Goal: Check status: Check status

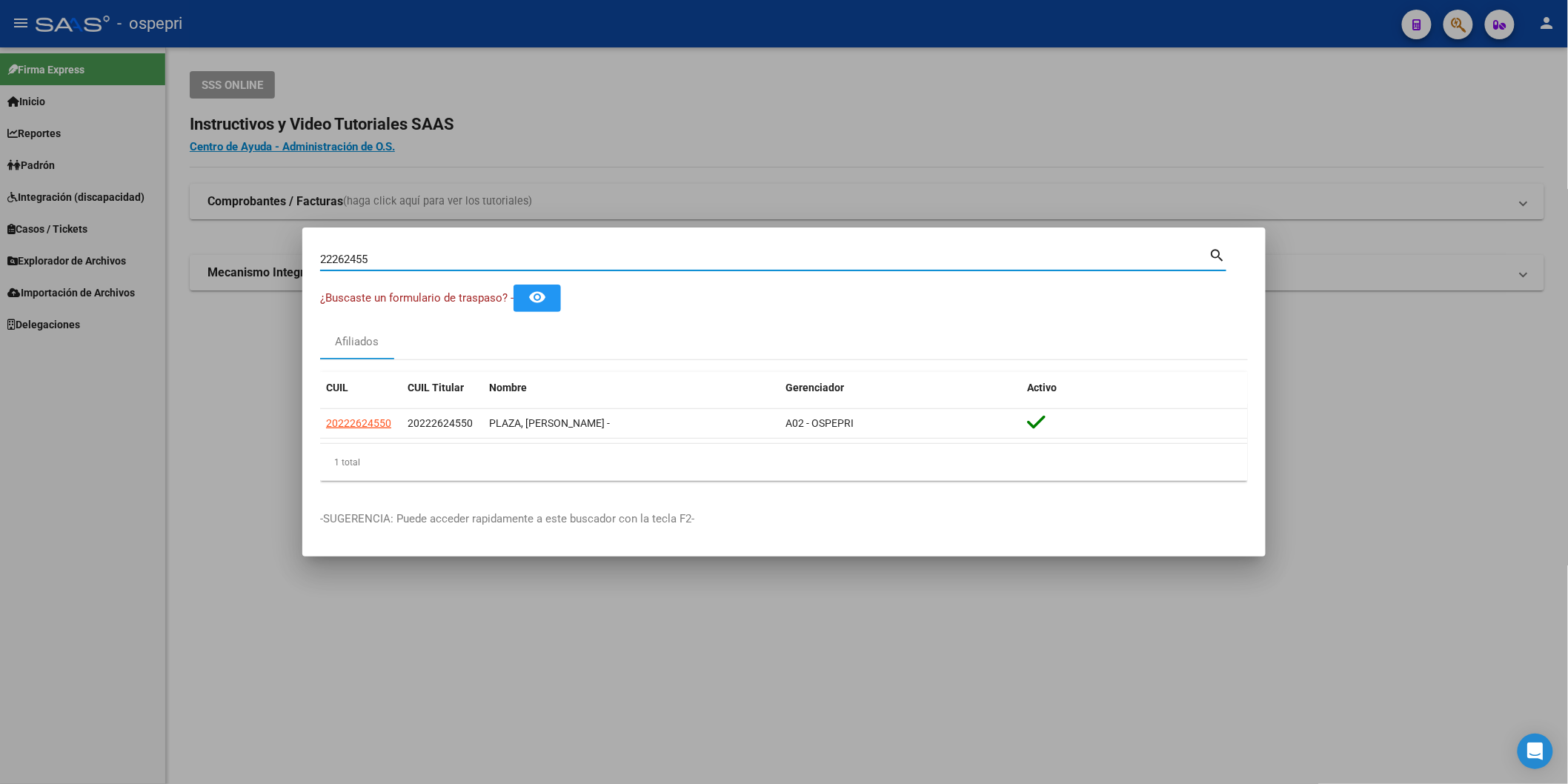
click at [446, 260] on input "22262455" at bounding box center [765, 259] width 889 height 13
paste input "35885822"
type input "35885822"
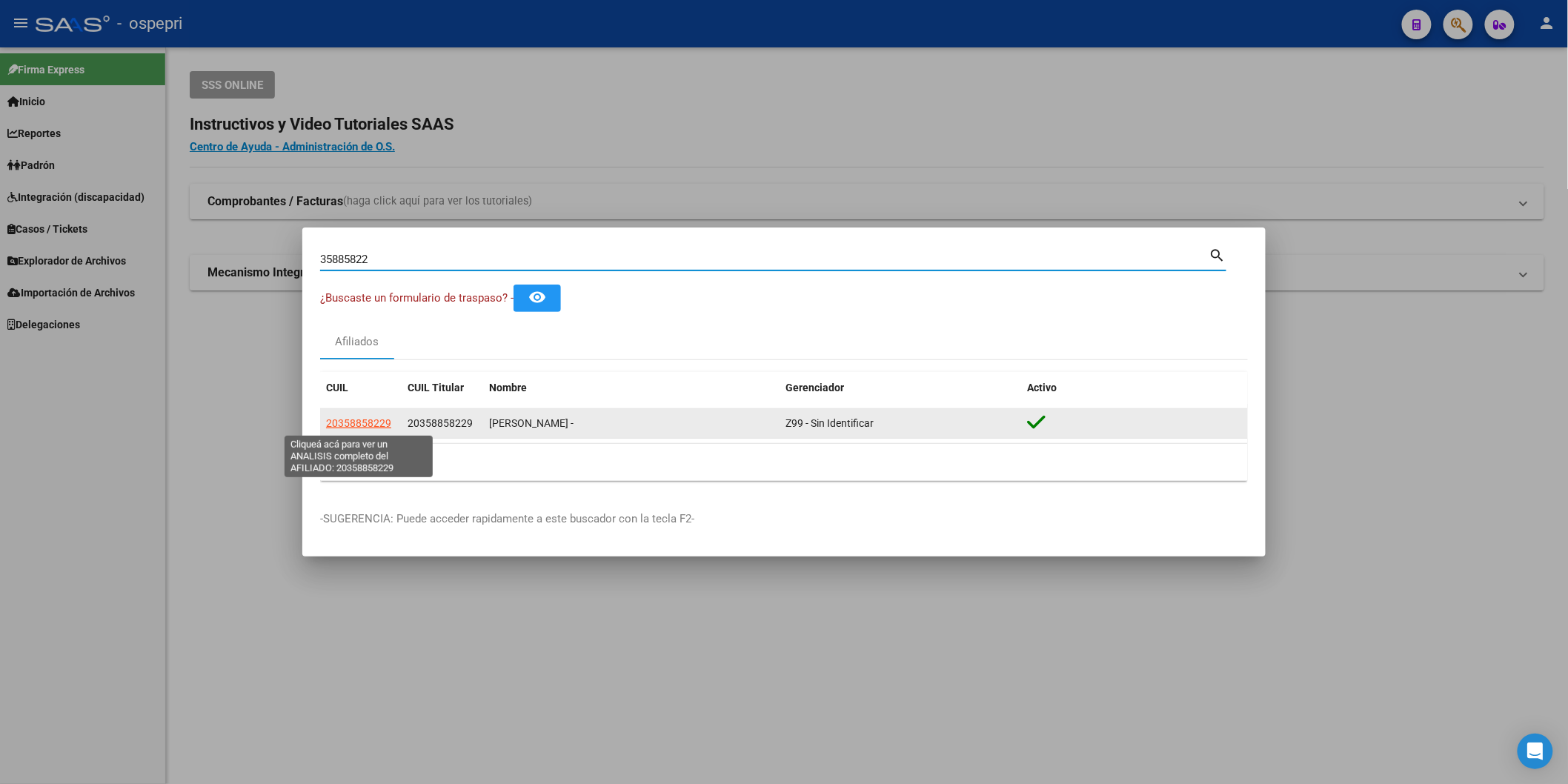
click at [381, 419] on span "20358858229" at bounding box center [358, 422] width 65 height 11
type textarea "20358858229"
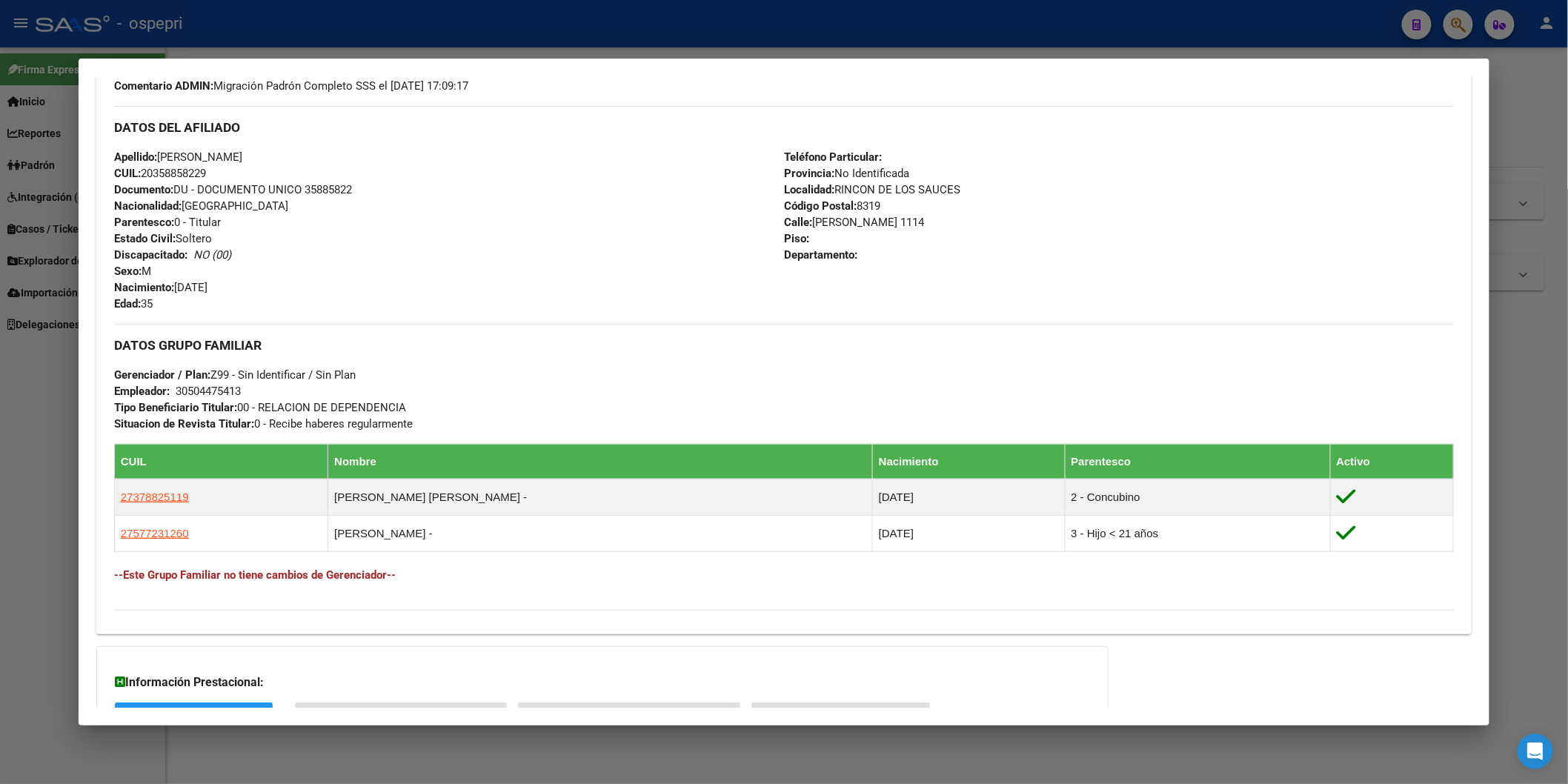
scroll to position [584, 0]
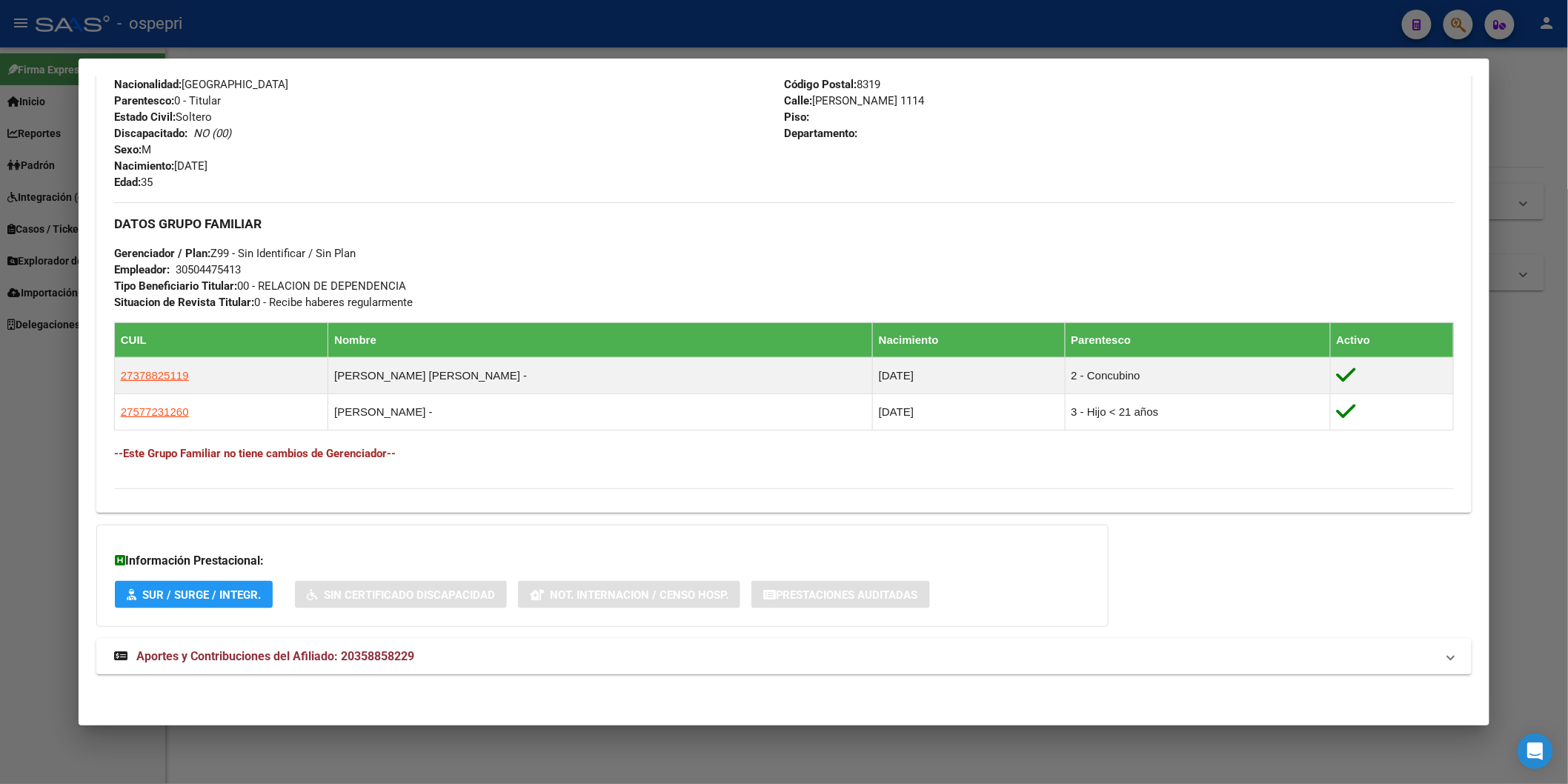
click at [334, 660] on span "Aportes y Contribuciones del Afiliado: 20358858229" at bounding box center [275, 656] width 278 height 14
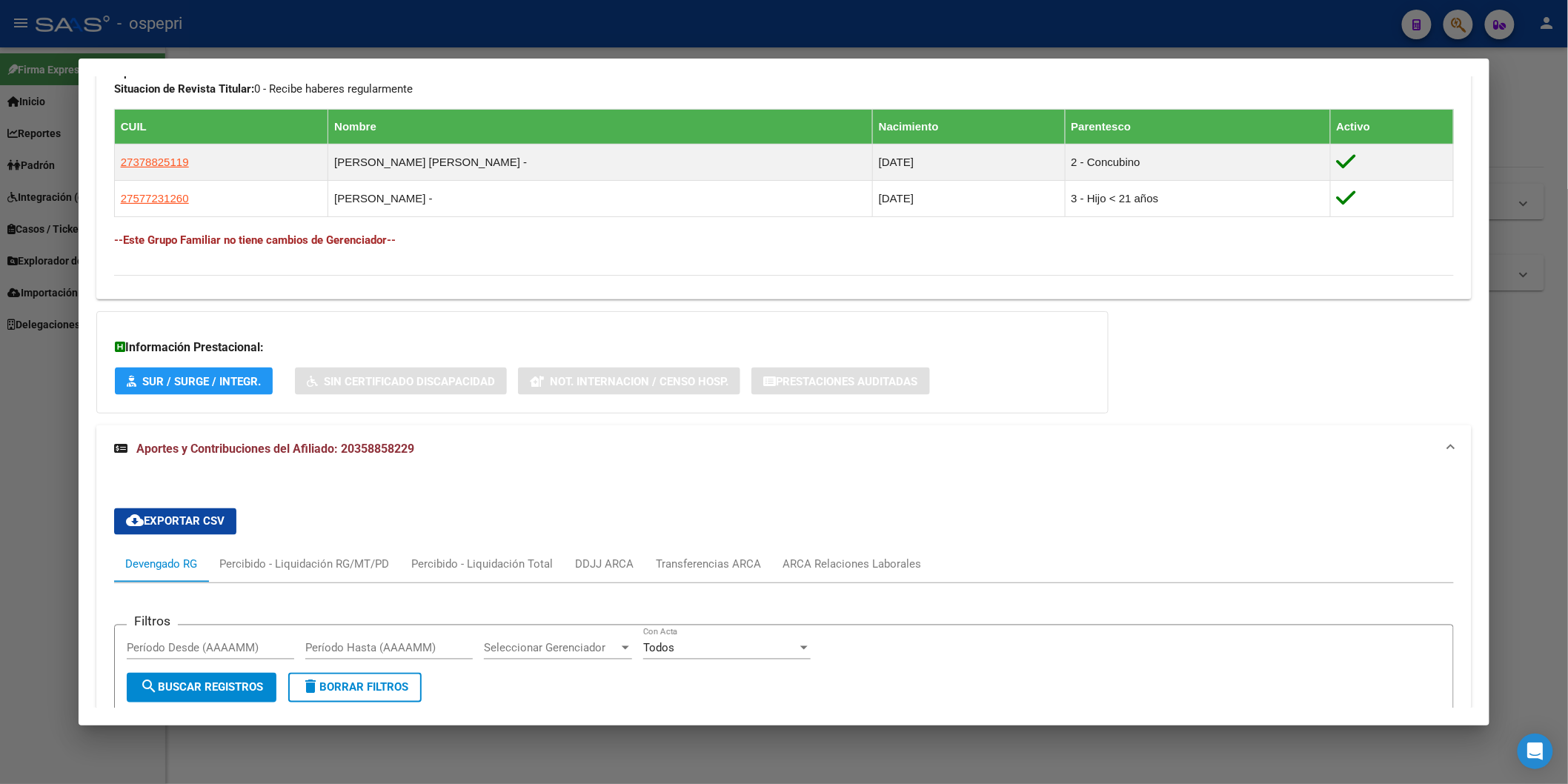
scroll to position [1000, 0]
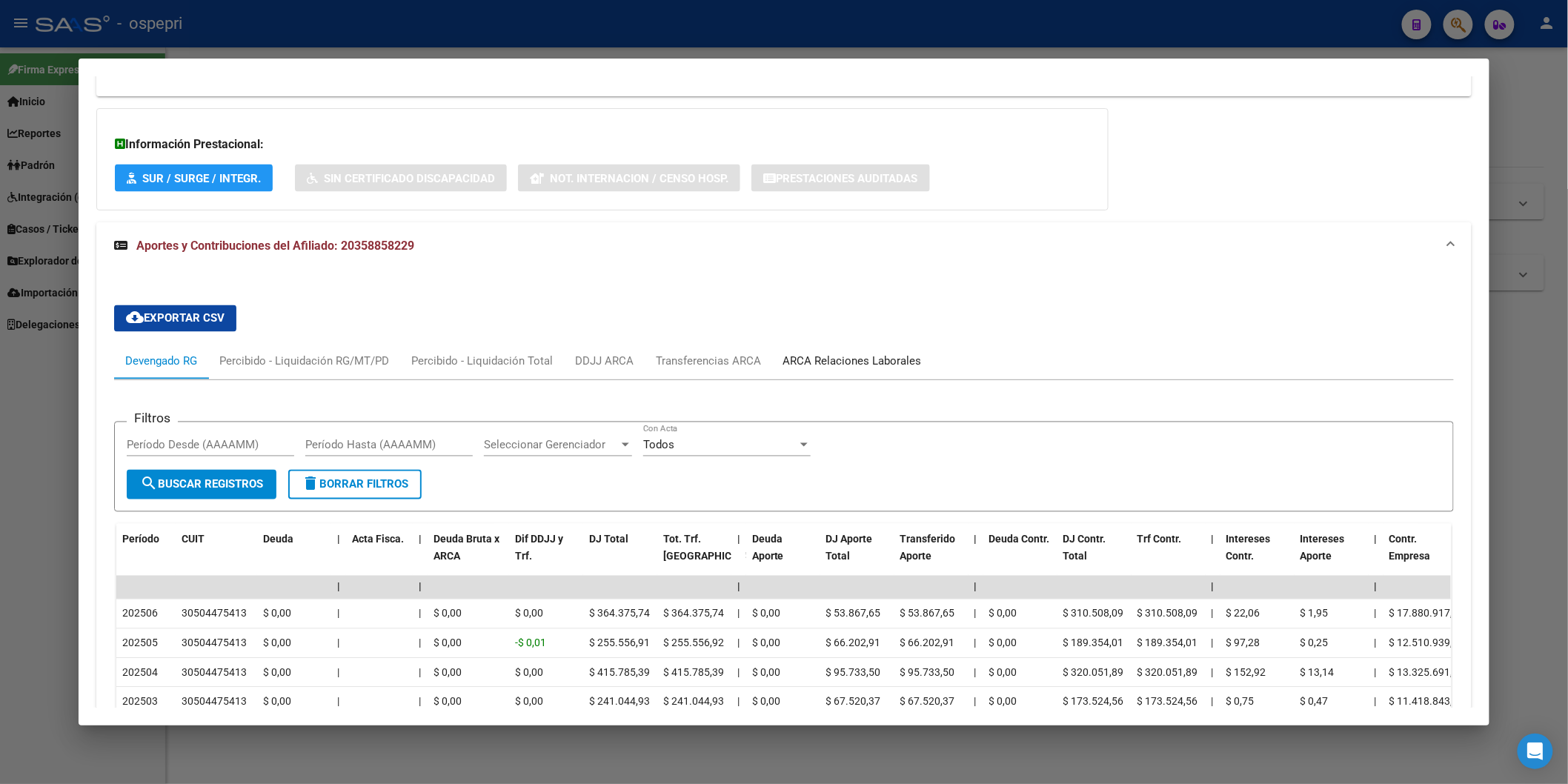
click at [830, 368] on div "ARCA Relaciones Laborales" at bounding box center [852, 361] width 139 height 16
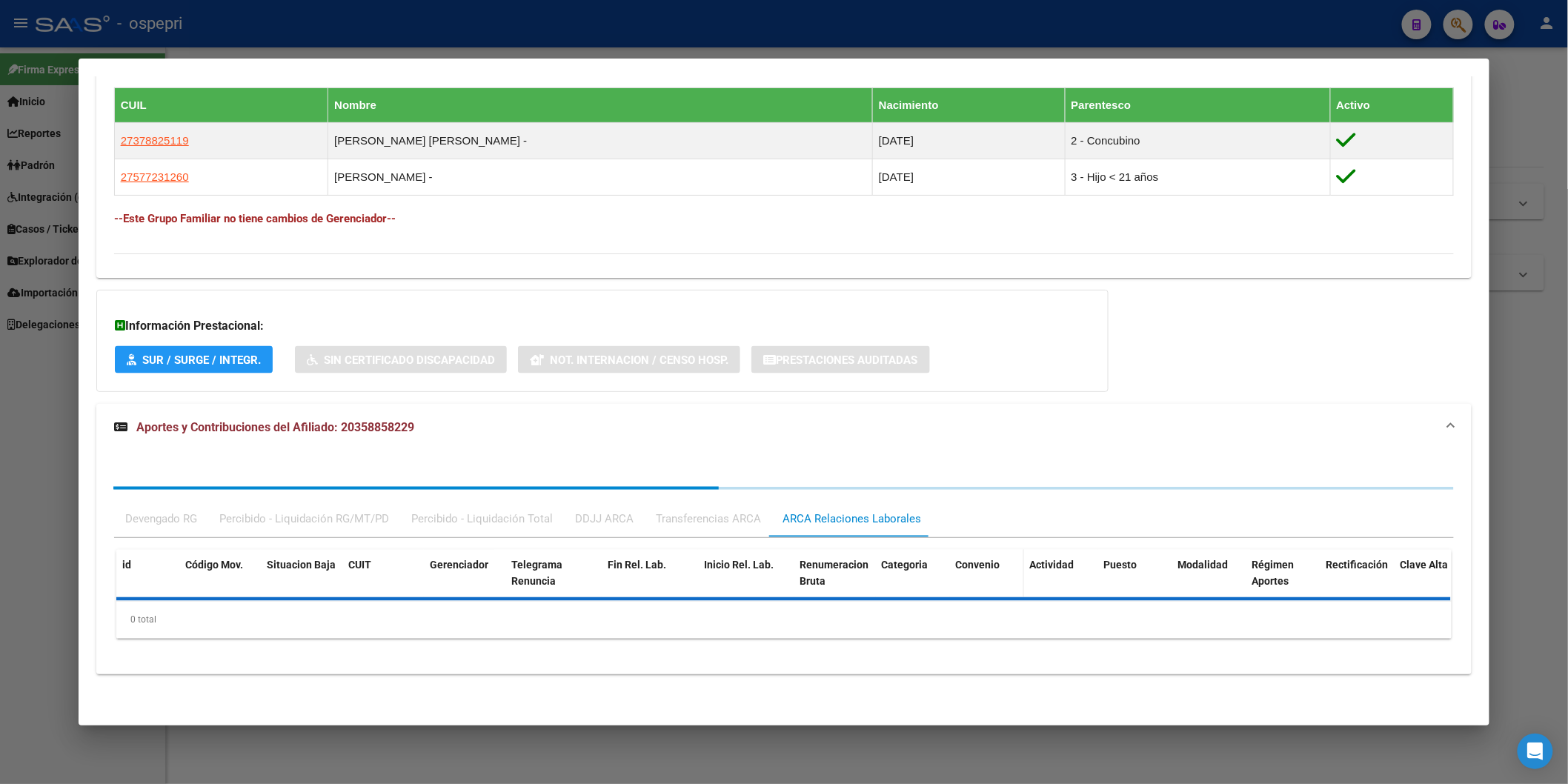
scroll to position [893, 0]
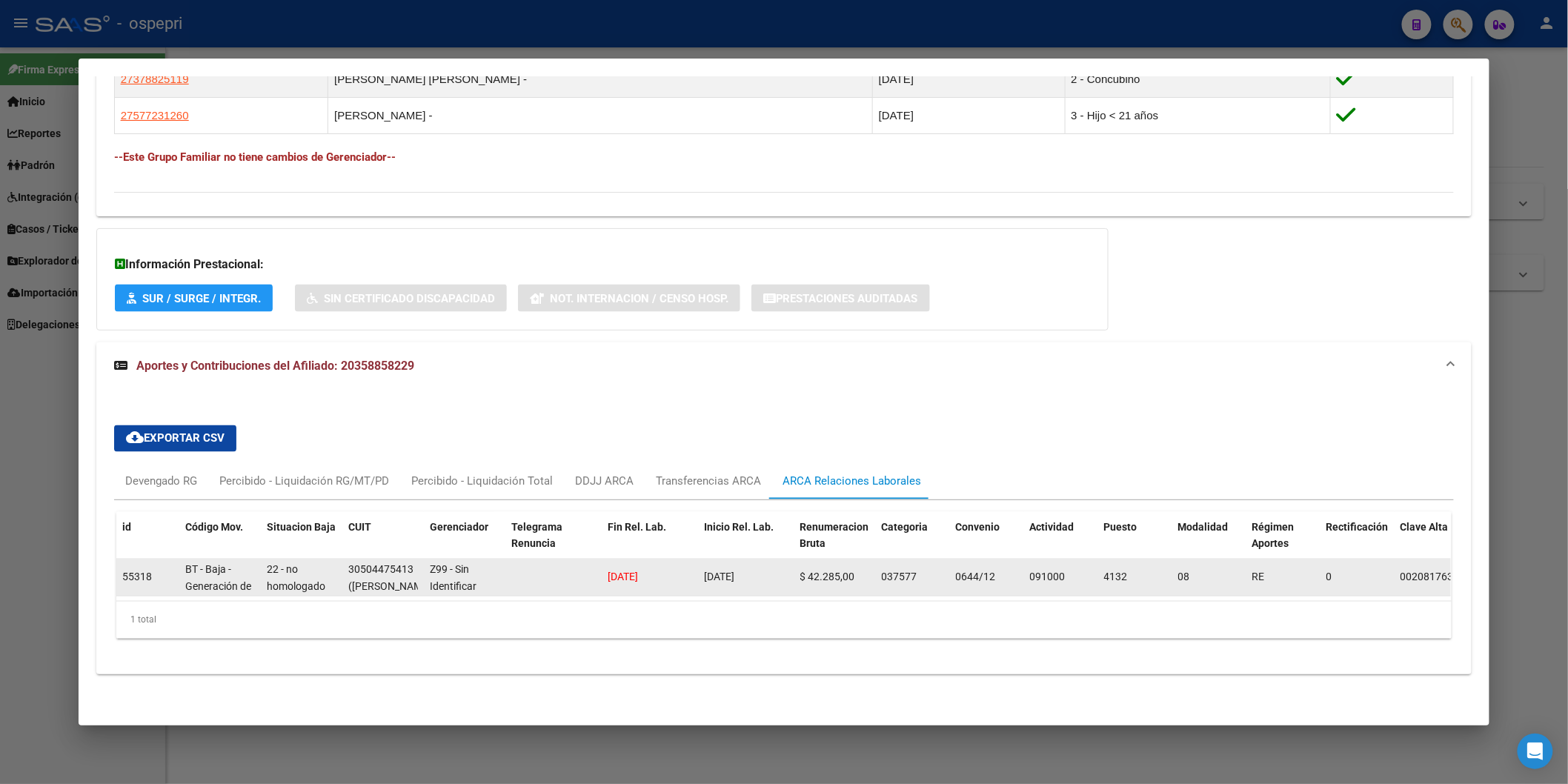
drag, startPoint x: 608, startPoint y: 566, endPoint x: 677, endPoint y: 570, distance: 69.1
click at [675, 570] on div "[DATE]" at bounding box center [650, 577] width 85 height 17
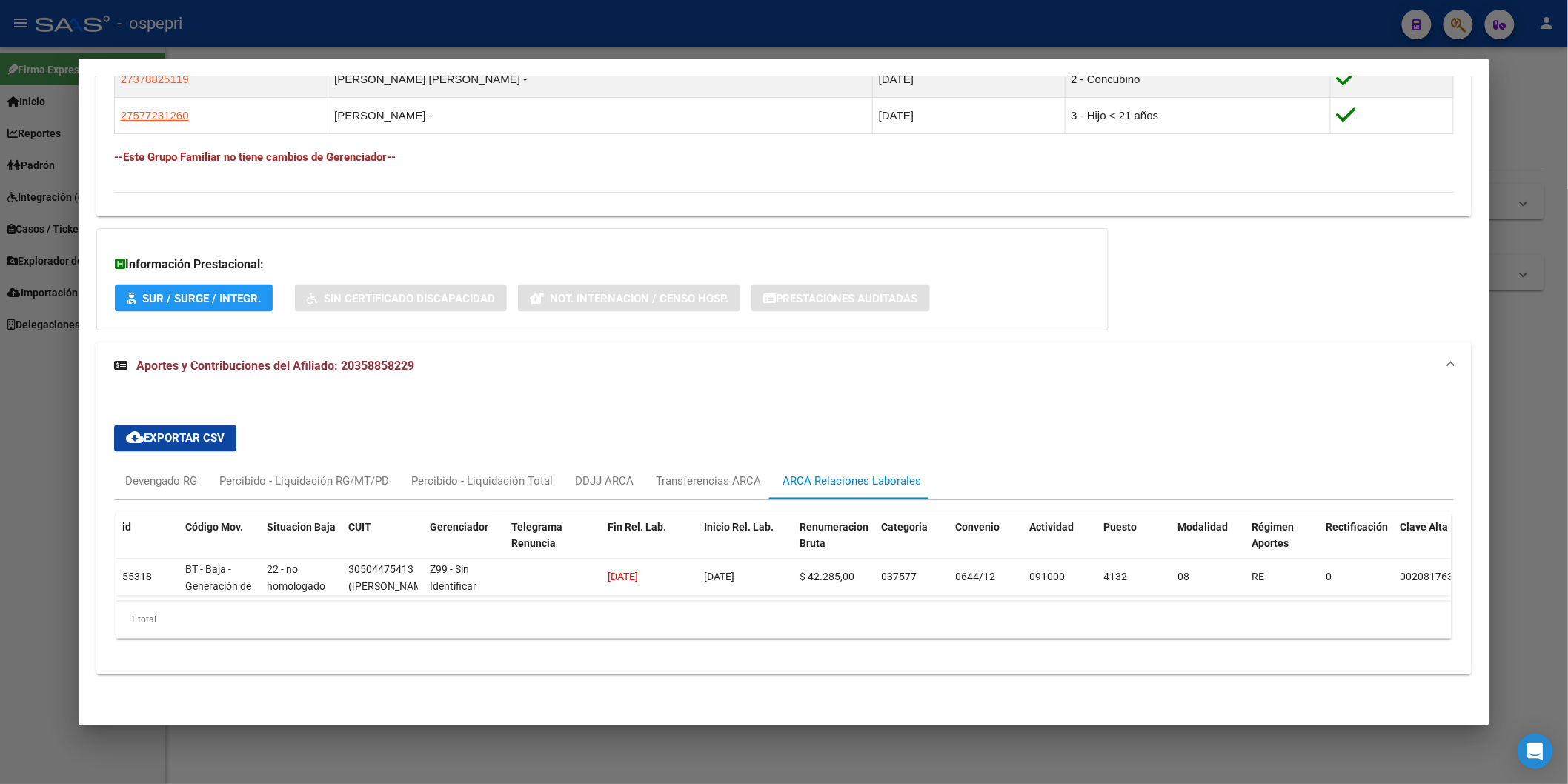
click at [841, 413] on div "cloud_download Exportar CSV Devengado RG Percibido - Liquidación RG/MT/PD Perci…" at bounding box center [783, 531] width 1339 height 237
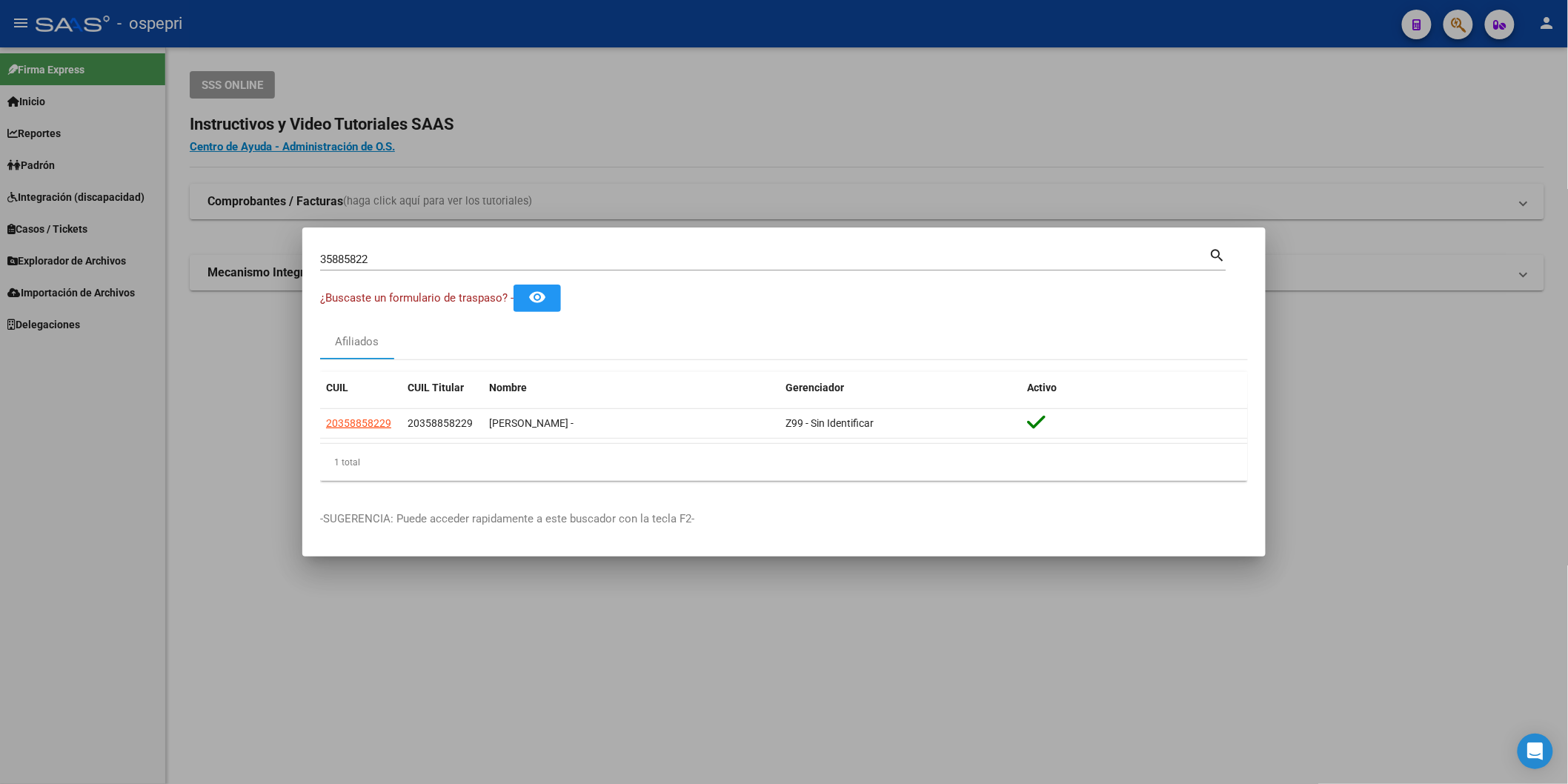
click at [502, 262] on input "35885822" at bounding box center [765, 259] width 889 height 13
paste input "6767010"
type input "36767010"
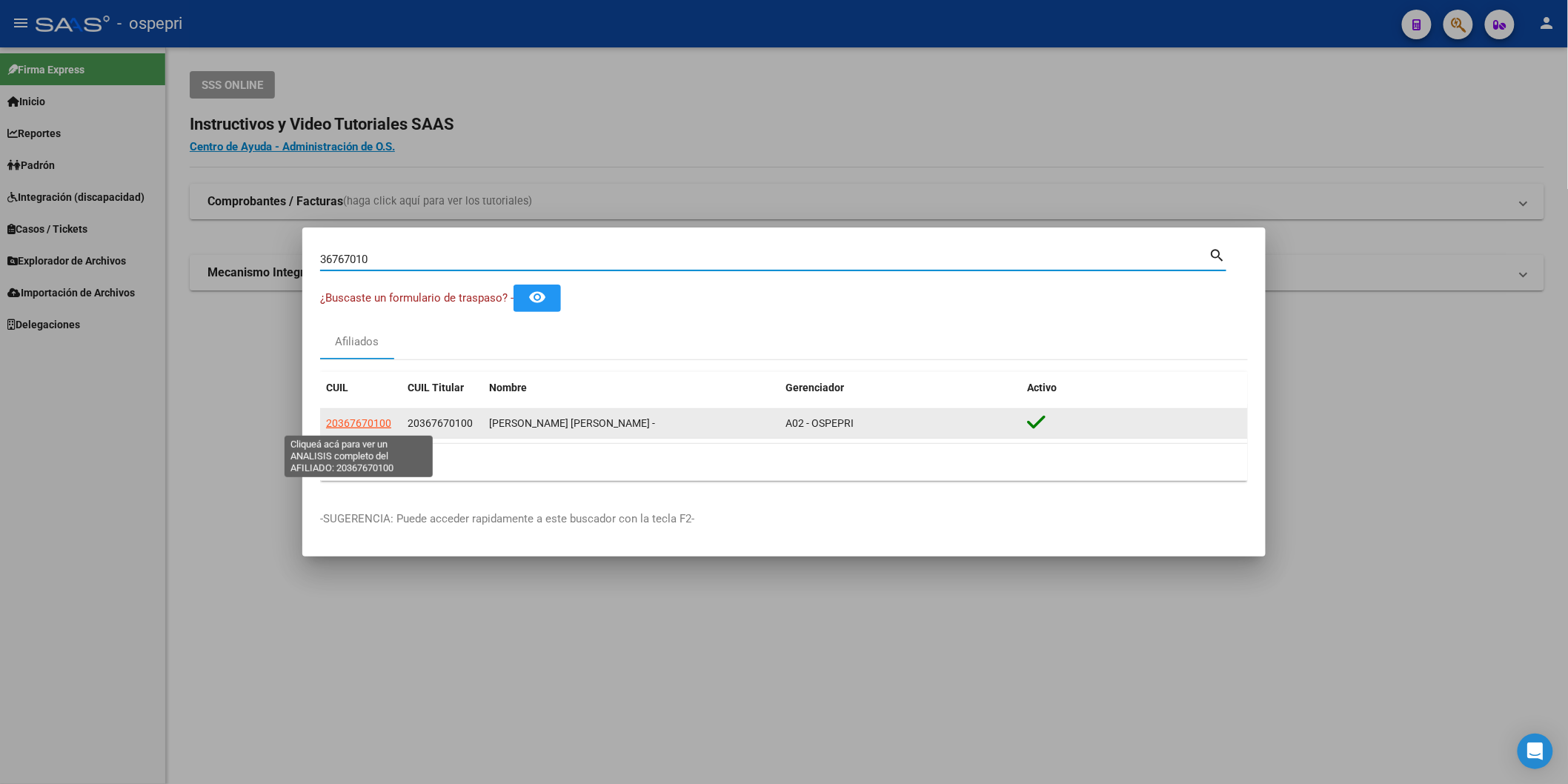
click at [373, 425] on span "20367670100" at bounding box center [358, 422] width 65 height 11
type textarea "20367670100"
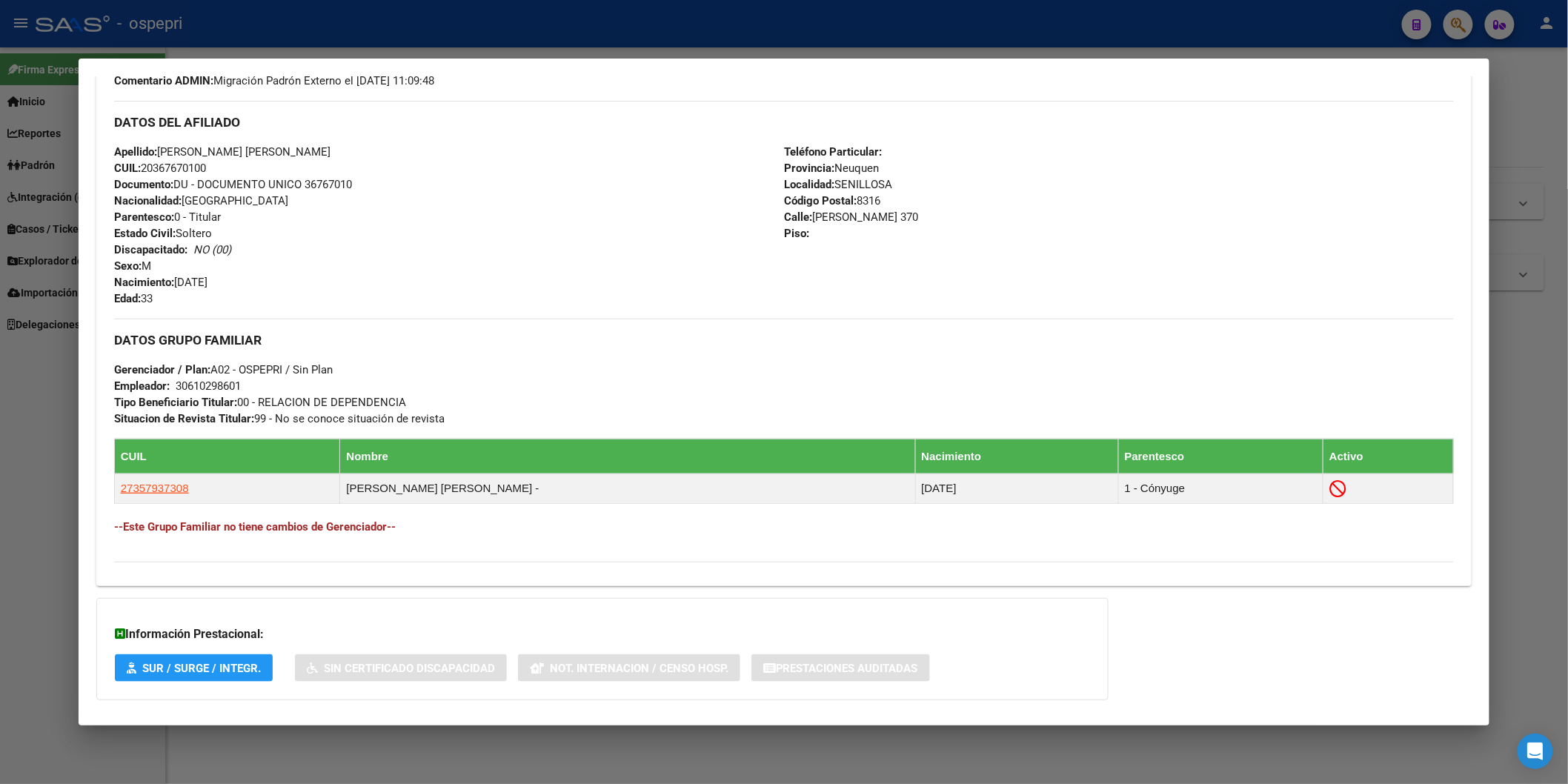
scroll to position [541, 0]
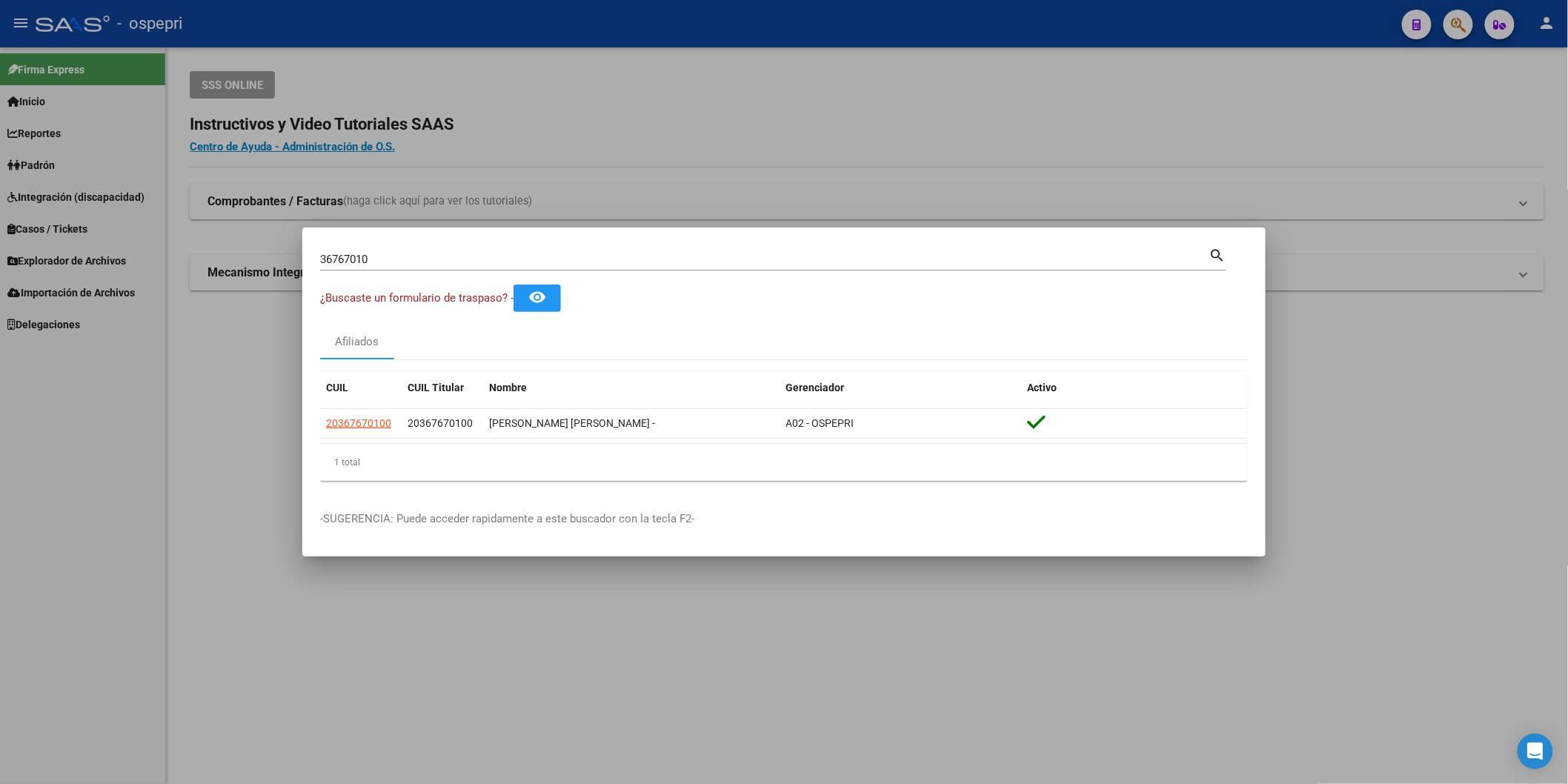
click at [560, 260] on input "36767010" at bounding box center [765, 259] width 889 height 13
paste input "579373"
type input "35793730"
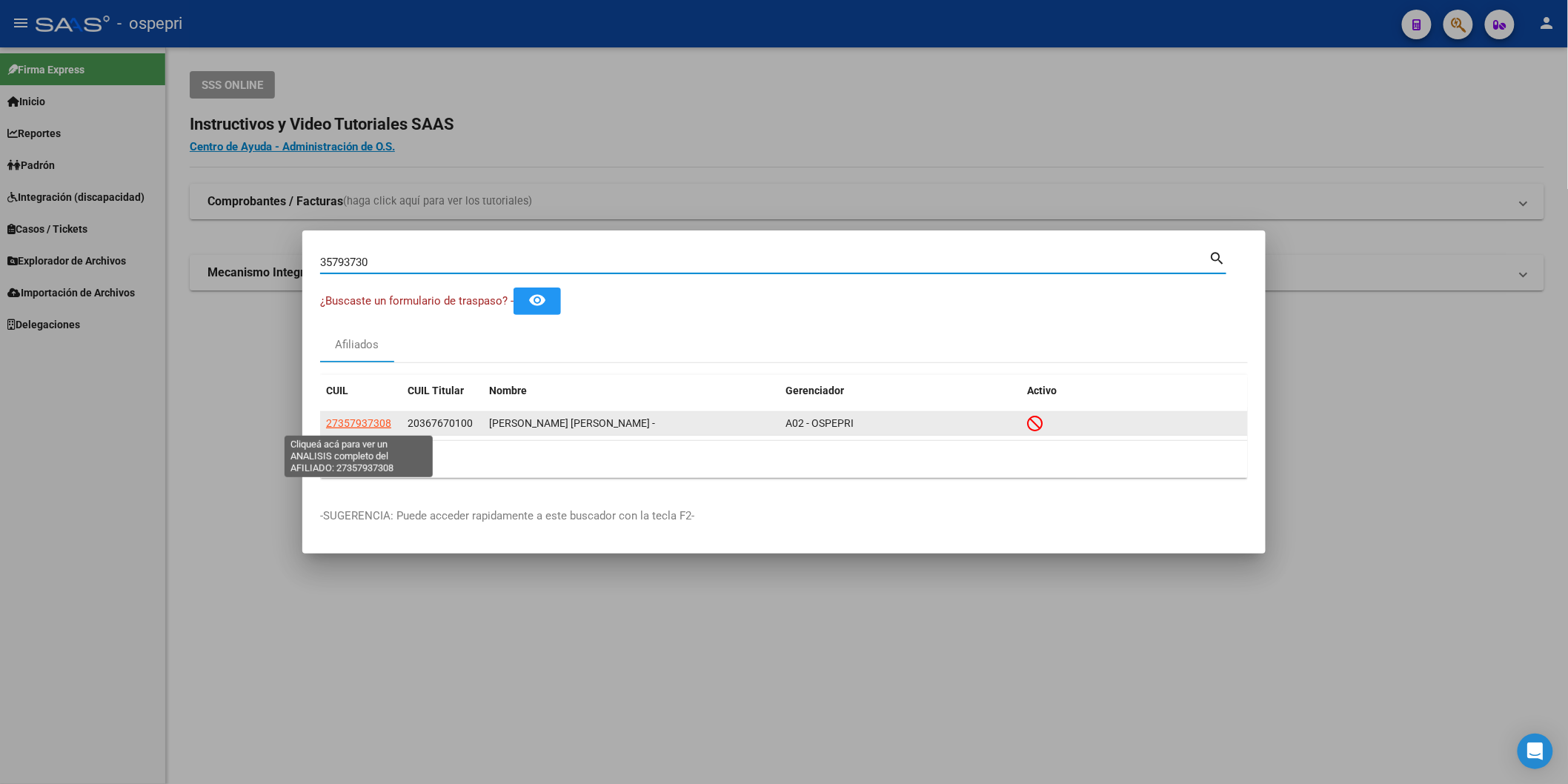
click at [356, 427] on span "27357937308" at bounding box center [358, 422] width 65 height 11
type textarea "27357937308"
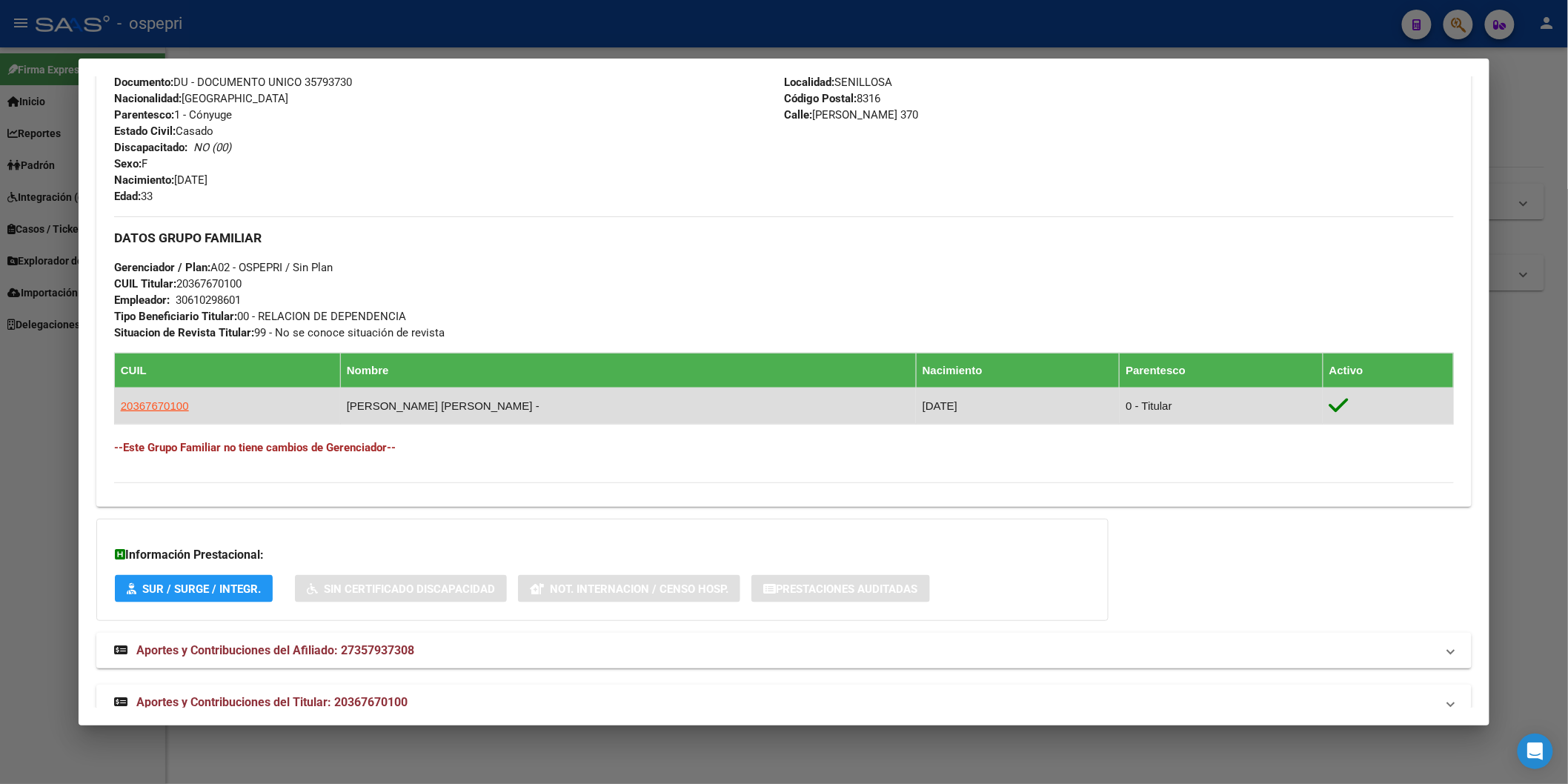
scroll to position [616, 0]
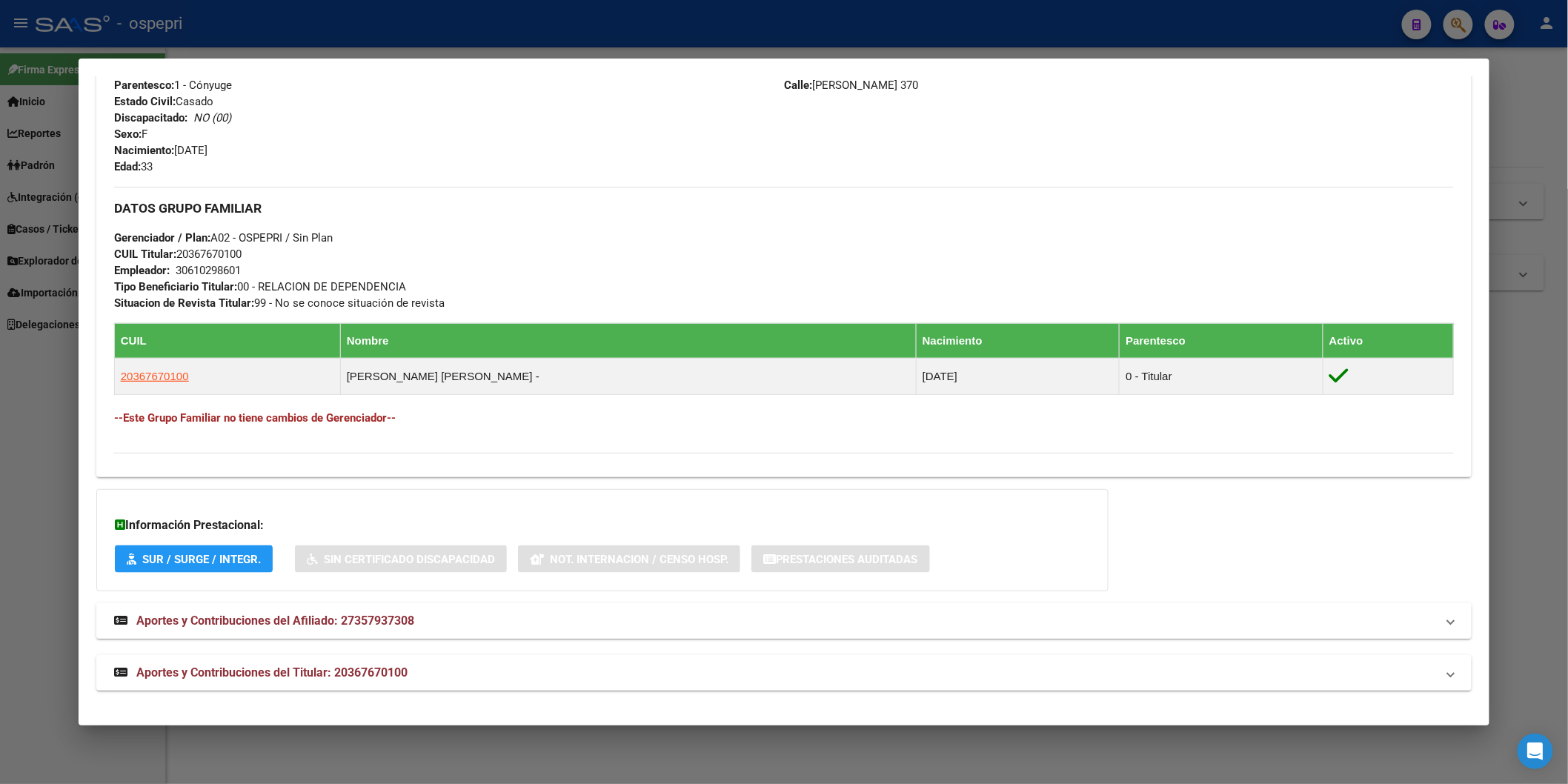
click at [338, 618] on span "Aportes y Contribuciones del Afiliado: 27357937308" at bounding box center [275, 621] width 278 height 14
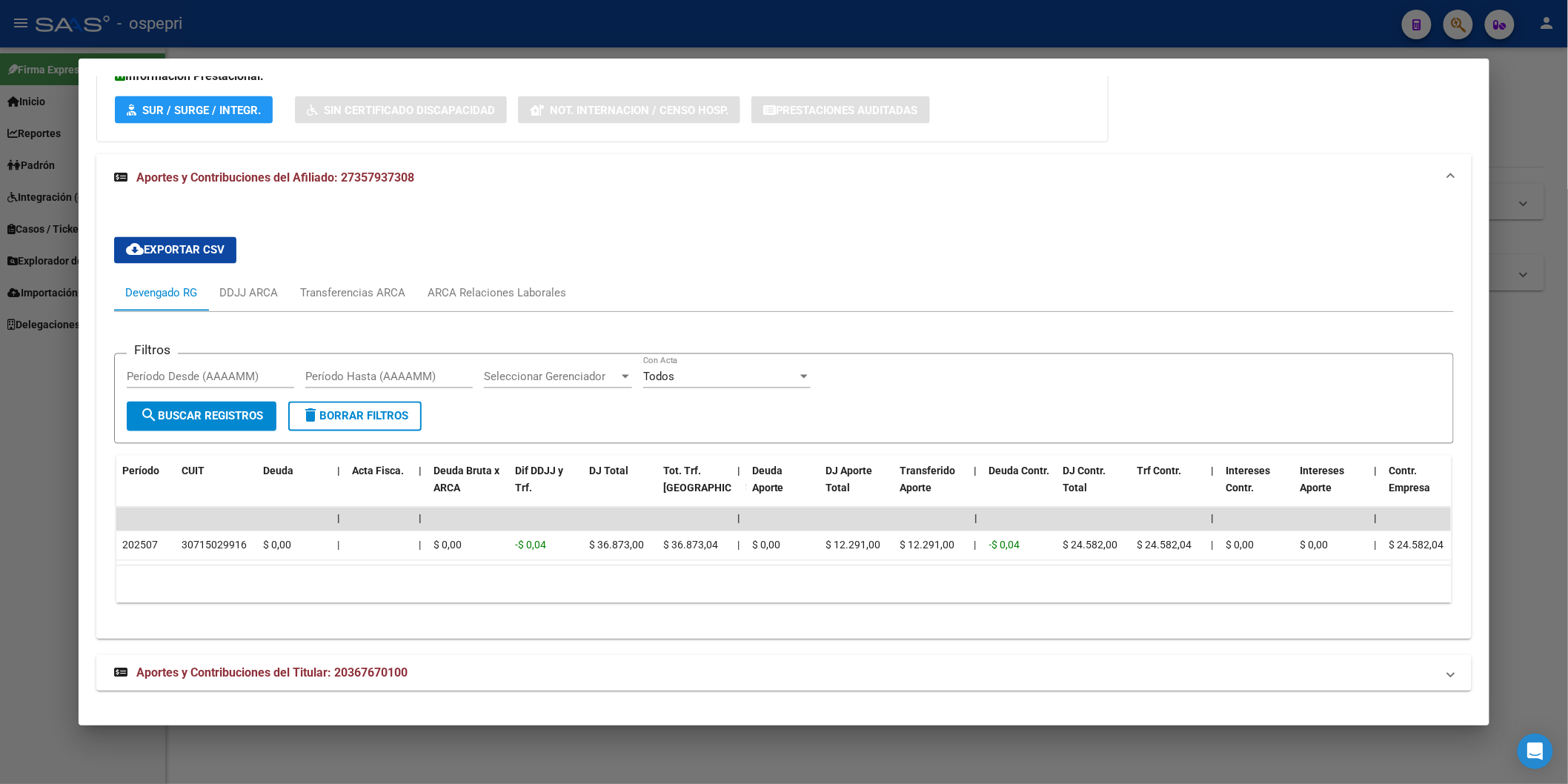
scroll to position [1077, 0]
